Goal: Book appointment/travel/reservation

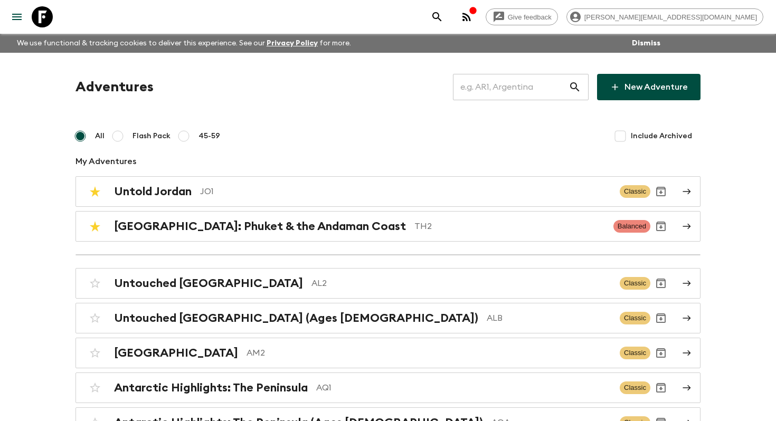
scroll to position [2860, 0]
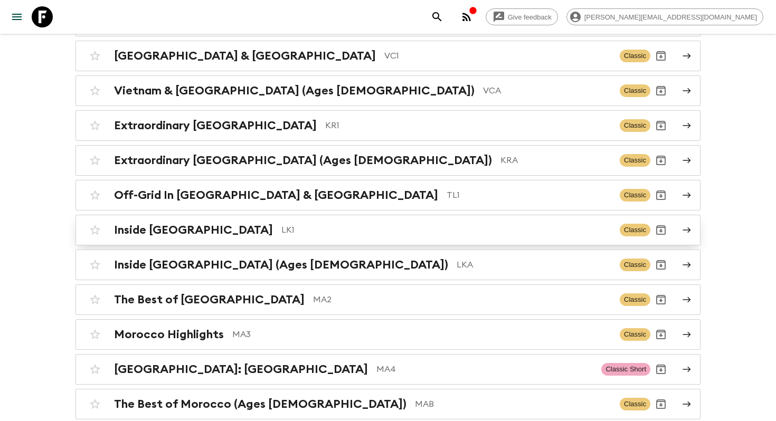
click at [294, 220] on div "Inside [GEOGRAPHIC_DATA] LK1 Classic" at bounding box center [367, 230] width 566 height 21
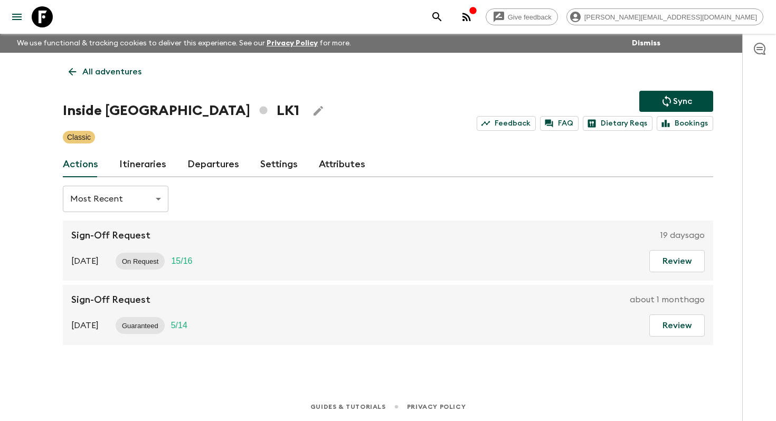
click at [129, 162] on link "Itineraries" at bounding box center [142, 164] width 47 height 25
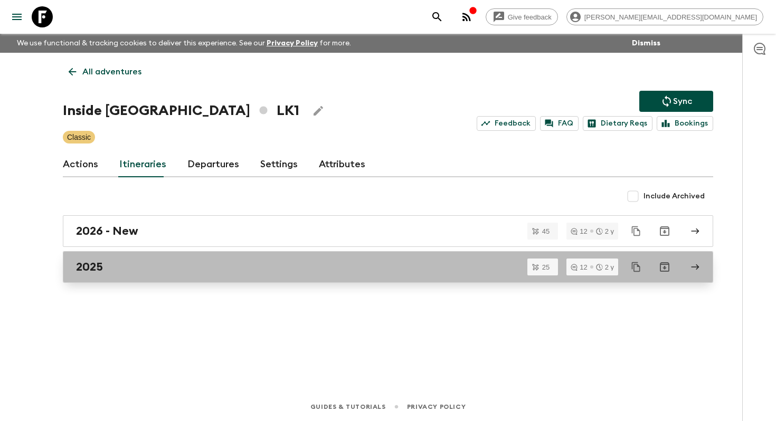
click at [101, 269] on h2 "2025" at bounding box center [89, 267] width 27 height 14
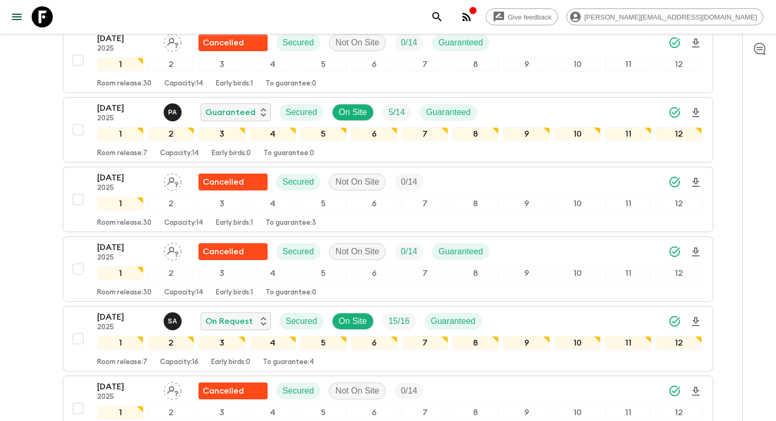
scroll to position [408, 0]
